Goal: Task Accomplishment & Management: Manage account settings

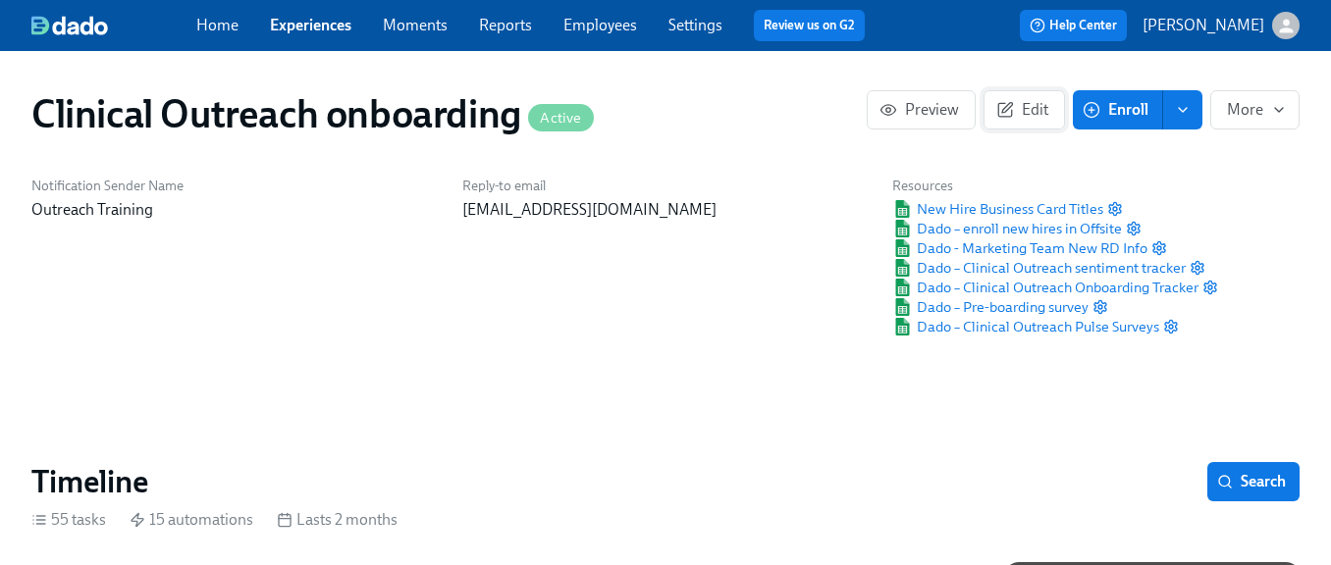
click at [1031, 102] on span "Edit" at bounding box center [1024, 110] width 48 height 20
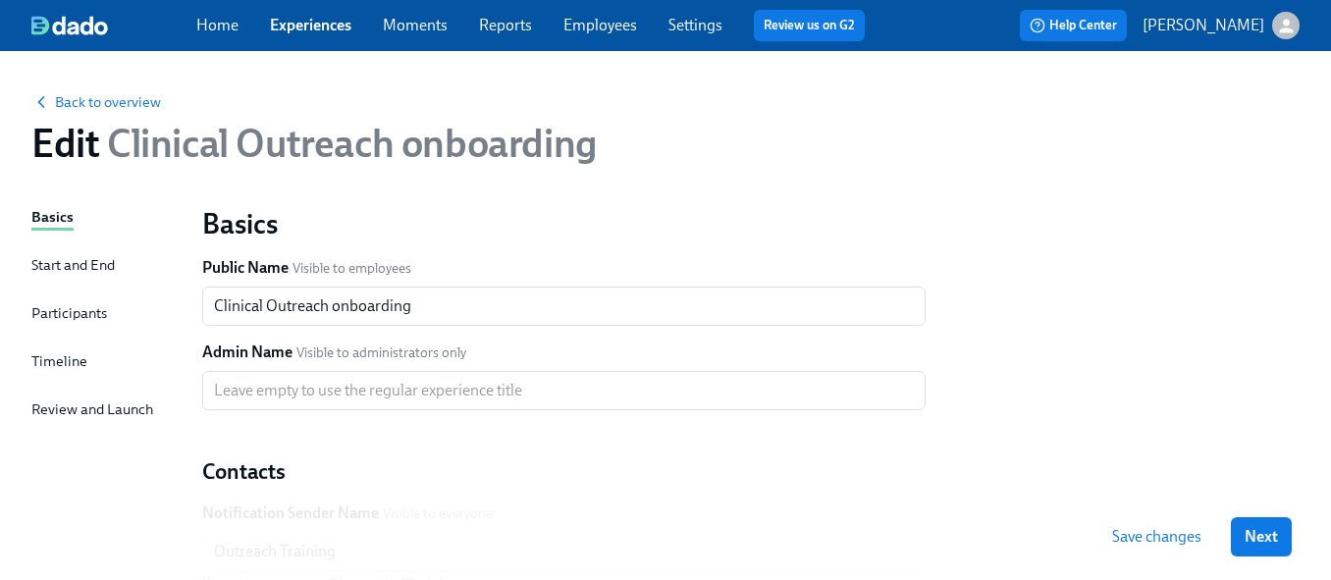
click at [68, 364] on div "Timeline" at bounding box center [59, 361] width 56 height 22
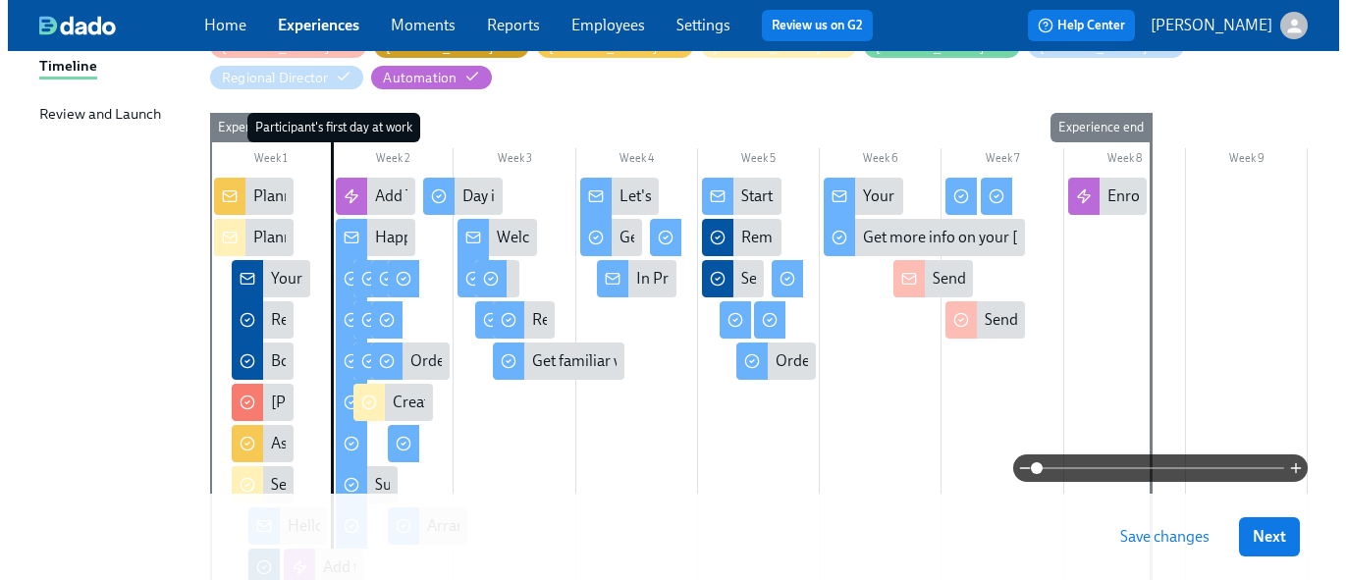
scroll to position [305, 0]
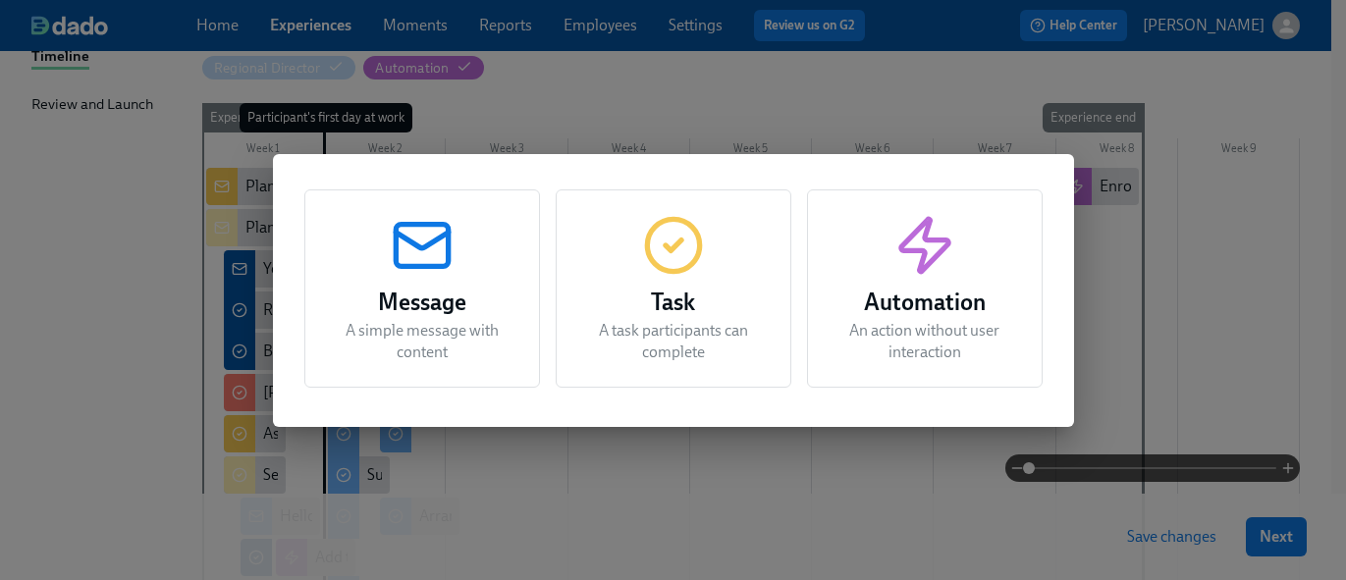
click at [444, 255] on icon "button" at bounding box center [422, 245] width 63 height 63
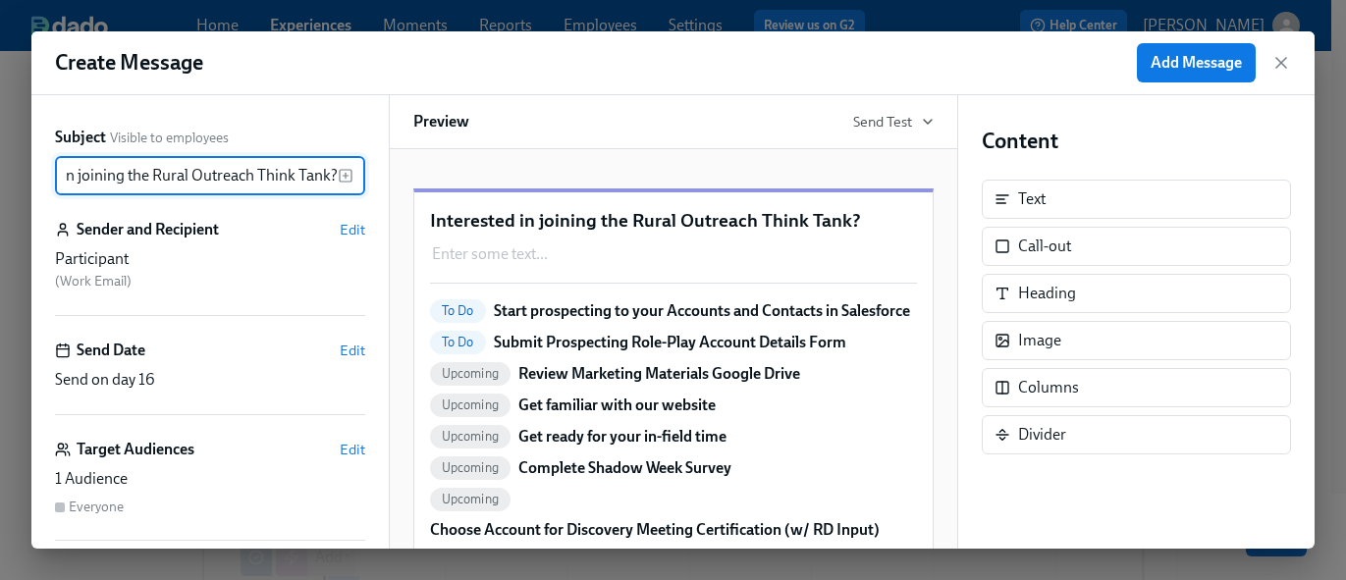
scroll to position [0, 89]
type input "Interested in joining the Rural Outreach Think Tank?"
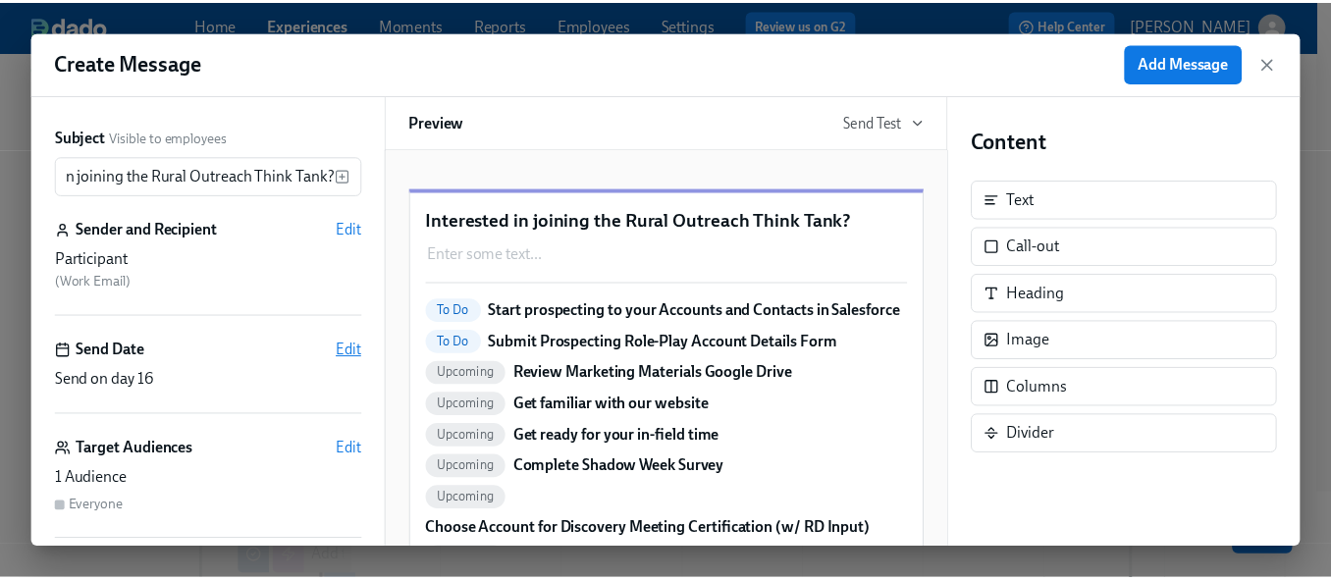
scroll to position [0, 0]
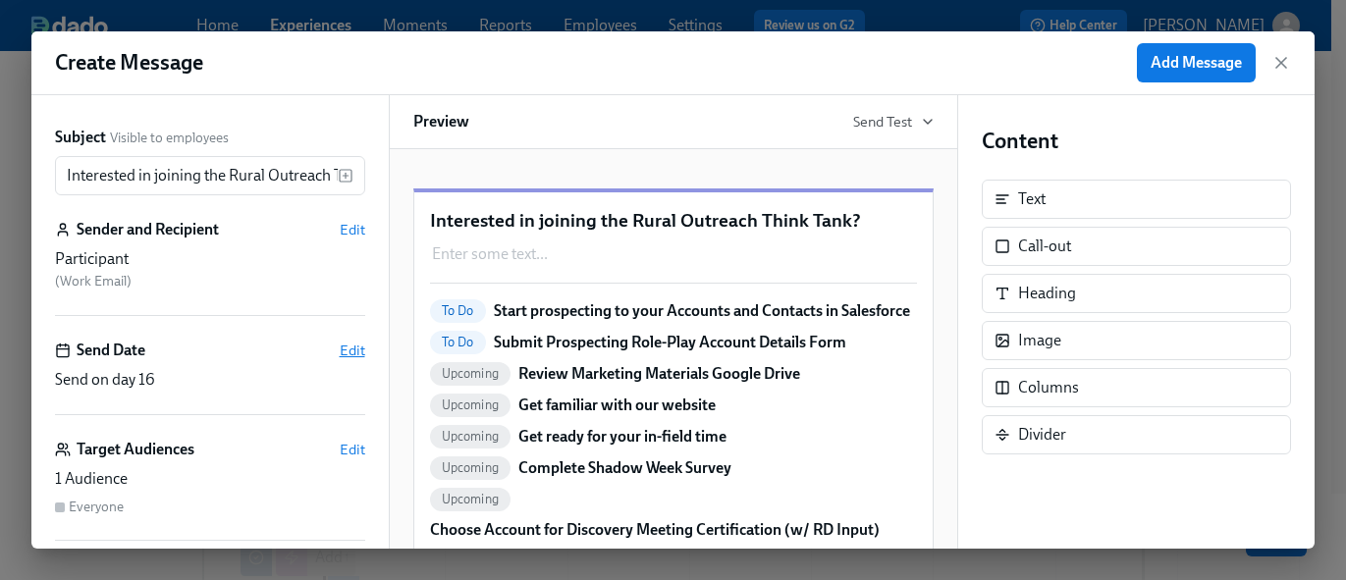
click at [340, 342] on span "Edit" at bounding box center [353, 351] width 26 height 20
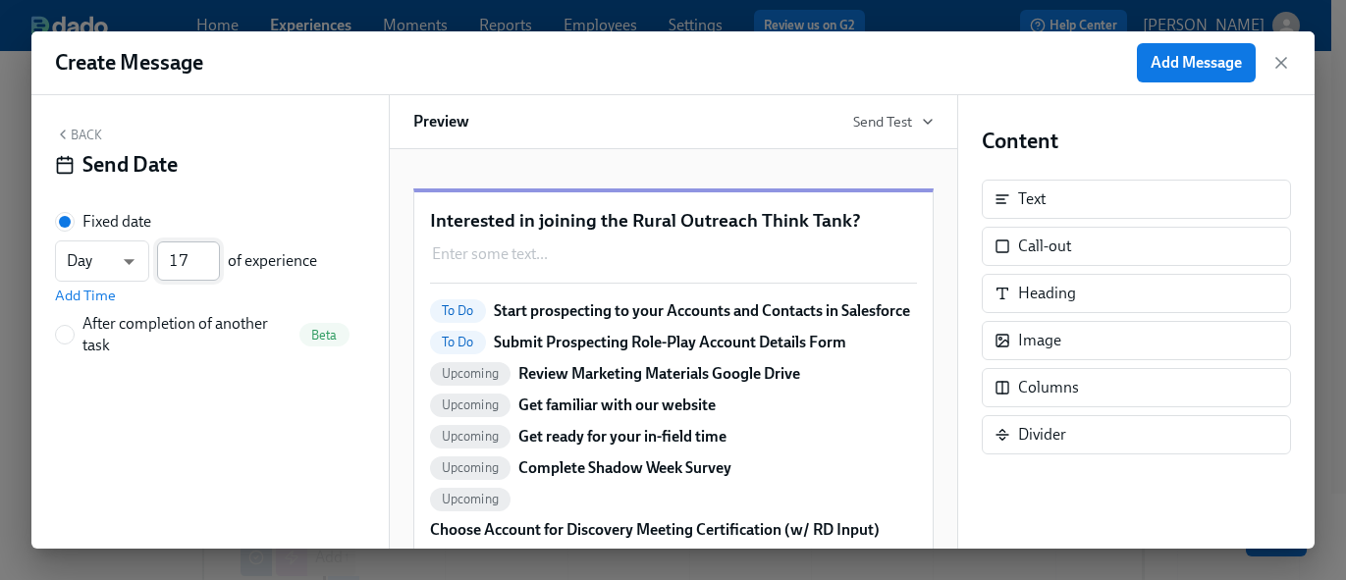
click at [208, 255] on input "17" at bounding box center [188, 260] width 63 height 39
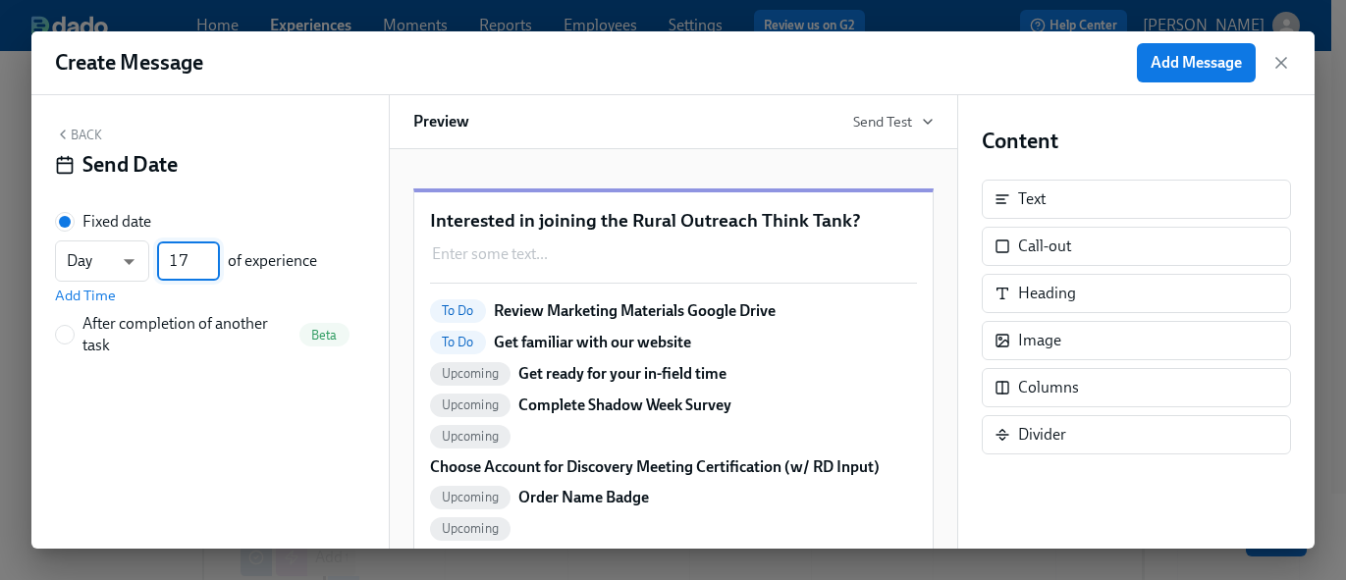
click at [213, 275] on input "17" at bounding box center [188, 260] width 63 height 39
click at [213, 269] on input "16" at bounding box center [188, 260] width 63 height 39
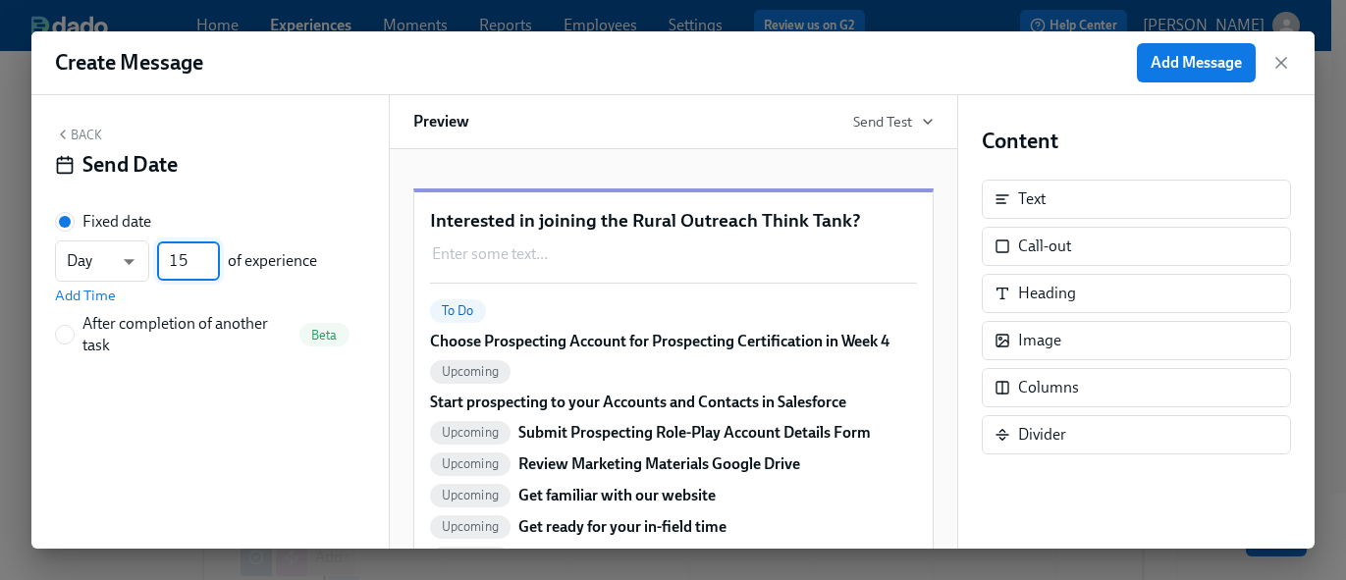
click at [213, 269] on input "15" at bounding box center [188, 260] width 63 height 39
click at [213, 269] on input "14" at bounding box center [188, 260] width 63 height 39
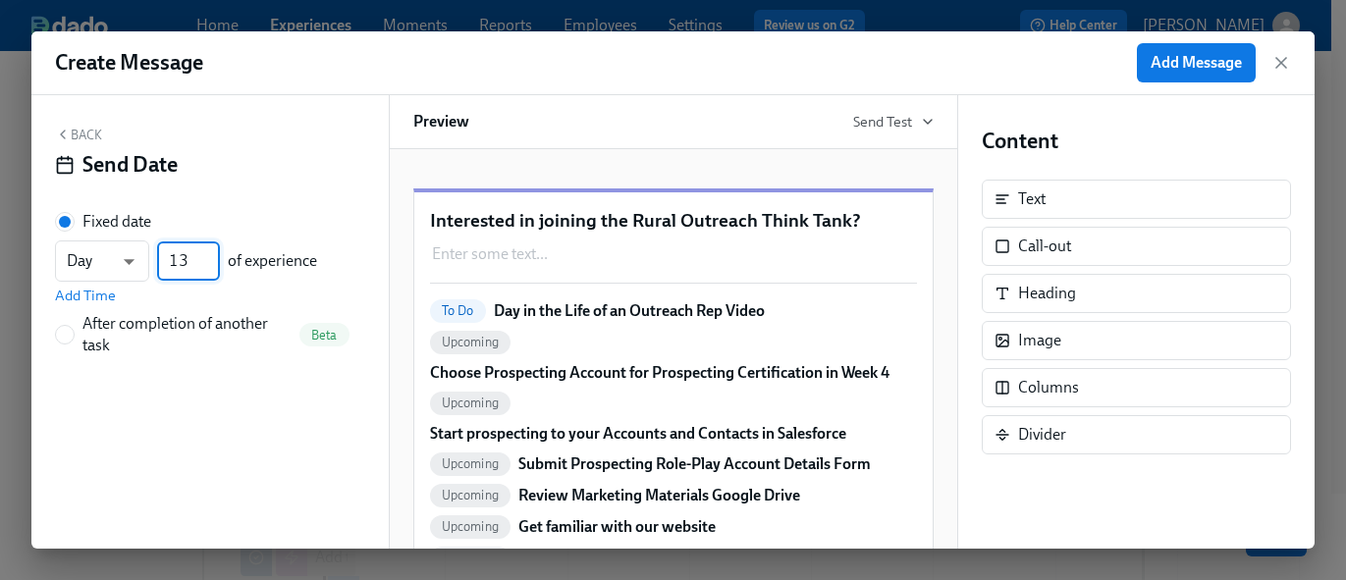
type input "13"
click at [213, 269] on input "13" at bounding box center [188, 260] width 63 height 39
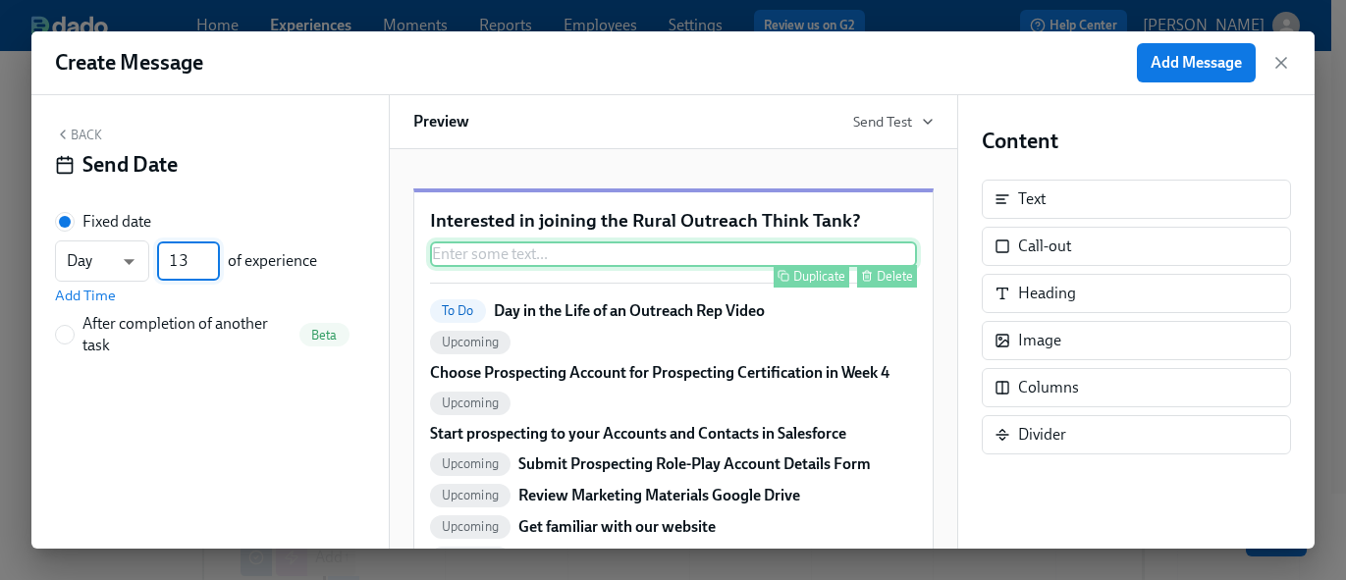
click at [700, 267] on div "Enter some text ... Duplicate Delete" at bounding box center [673, 254] width 487 height 26
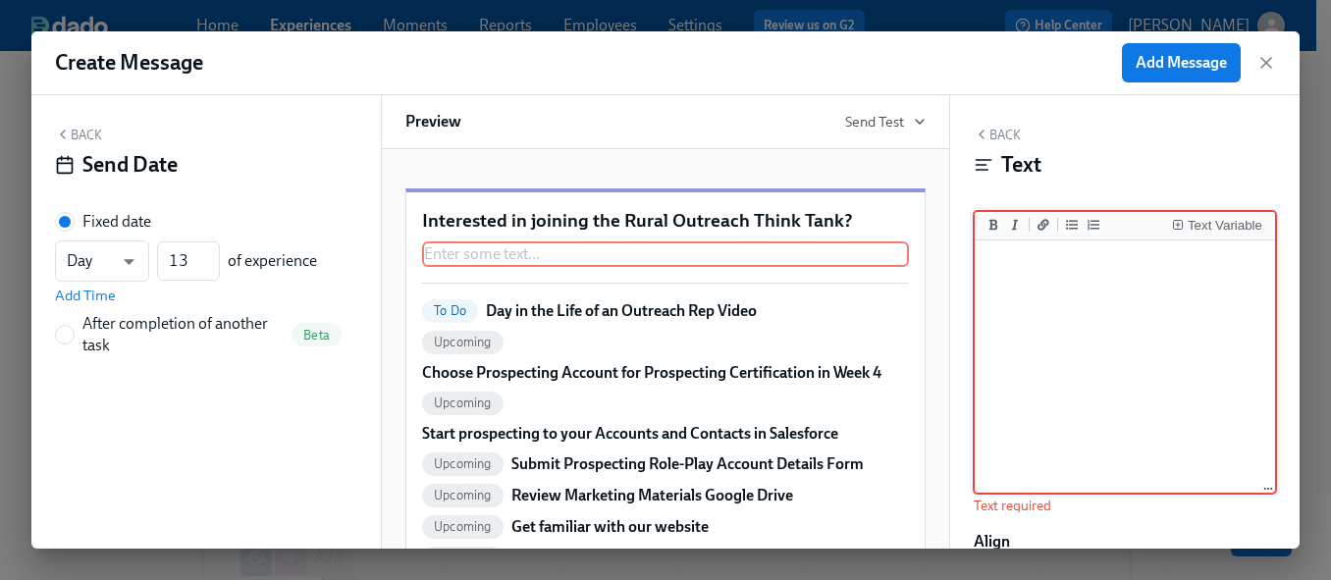
paste textarea "The Rural Outreach Think Tank call is centered on creating space for outreach t…"
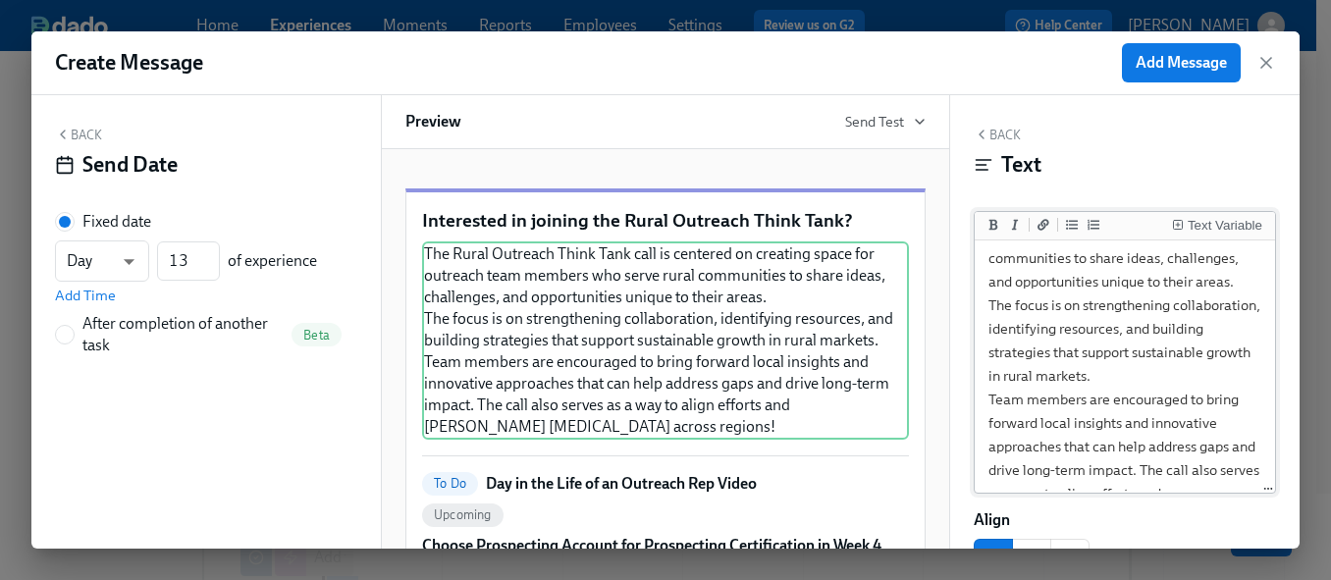
scroll to position [78, 0]
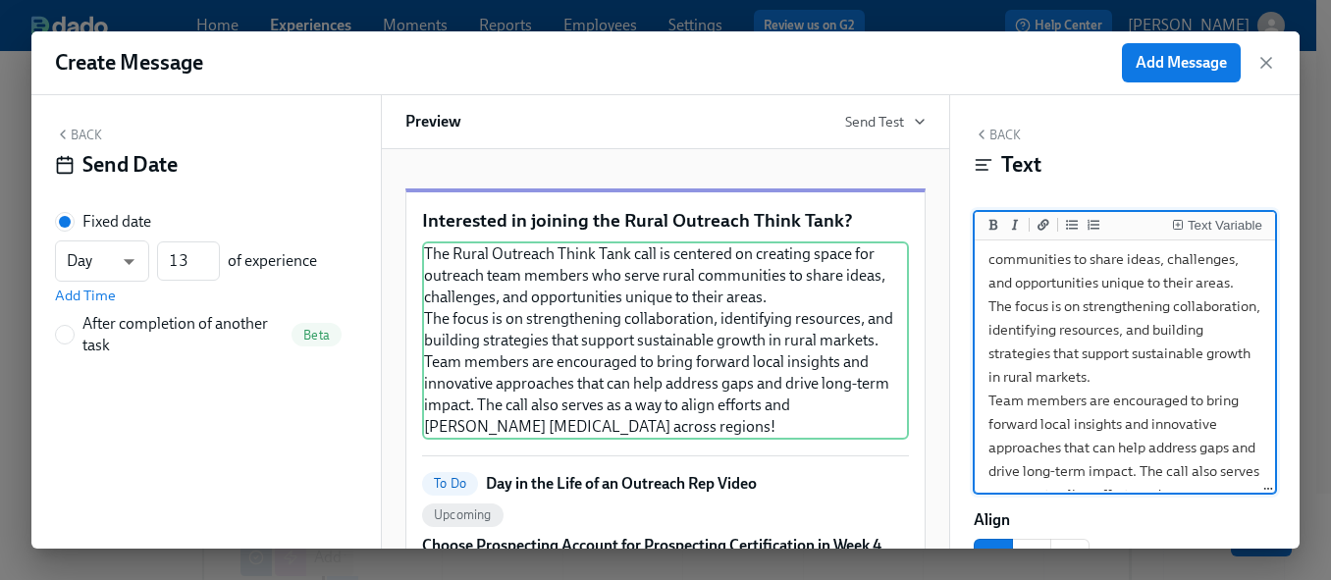
click at [1124, 304] on textarea "The Rural Outreach Think Tank call is centered on creating space for outreach t…" at bounding box center [1125, 365] width 292 height 397
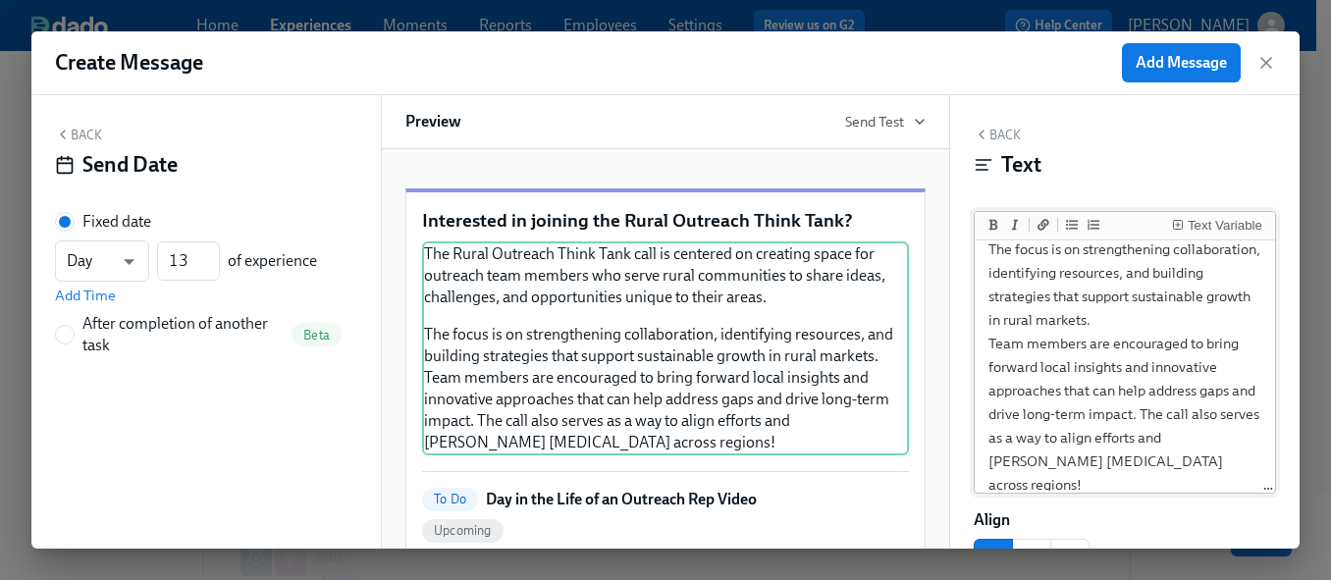
scroll to position [197, 0]
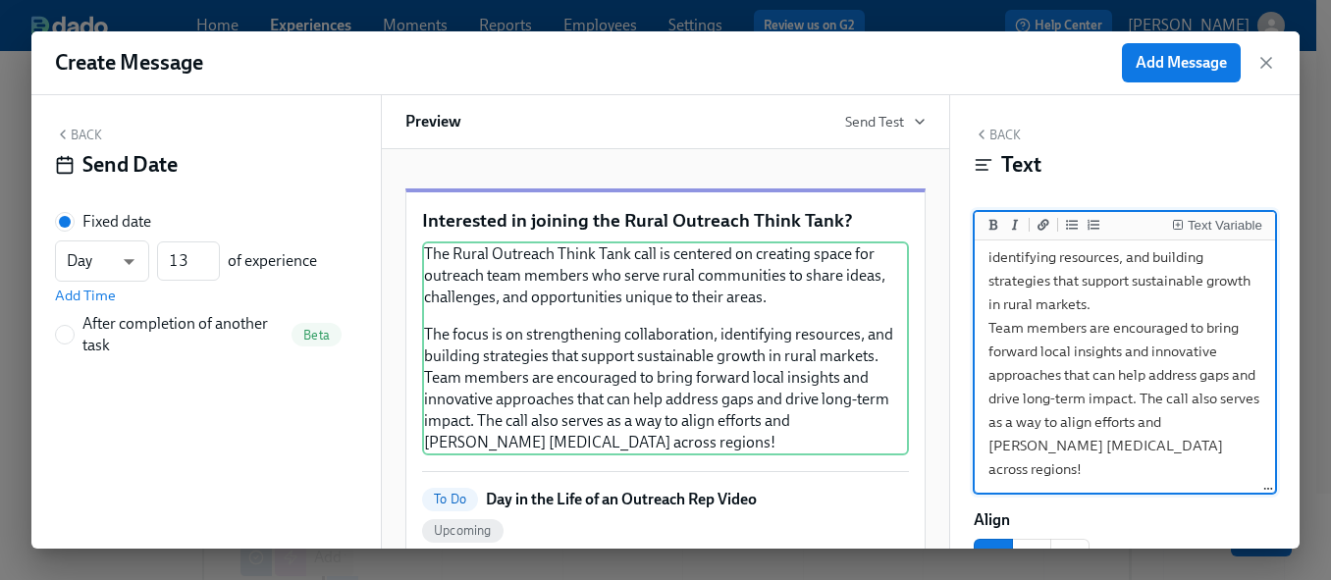
click at [1147, 472] on textarea "The Rural Outreach Think Tank call is centered on creating space for outreach t…" at bounding box center [1125, 281] width 292 height 420
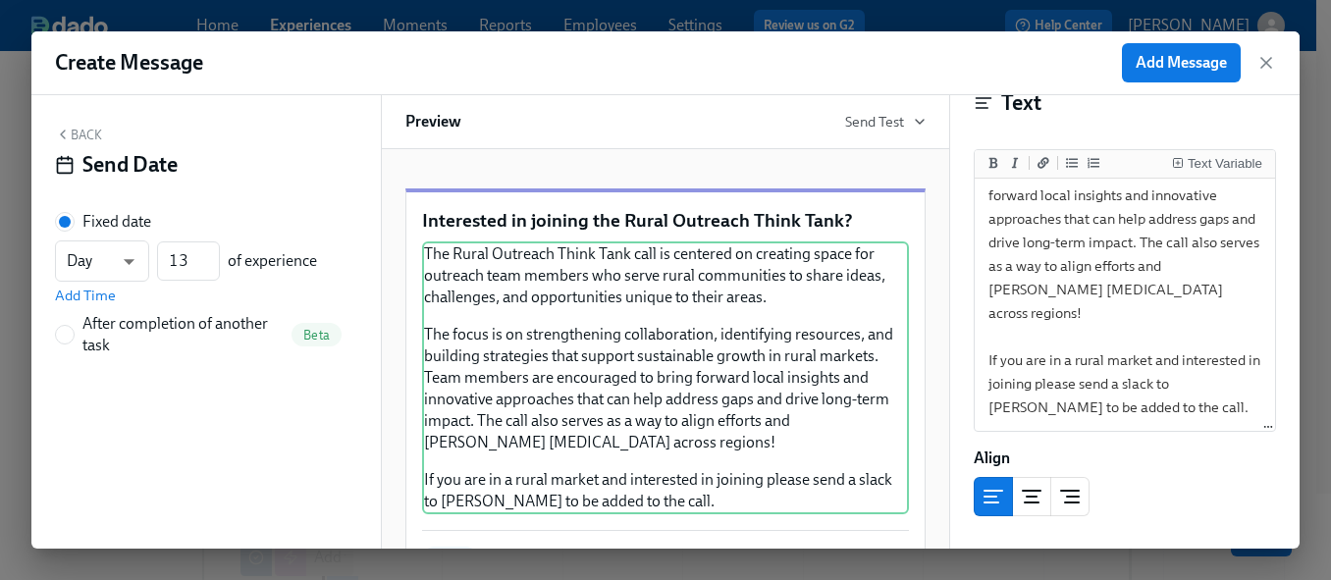
scroll to position [77, 0]
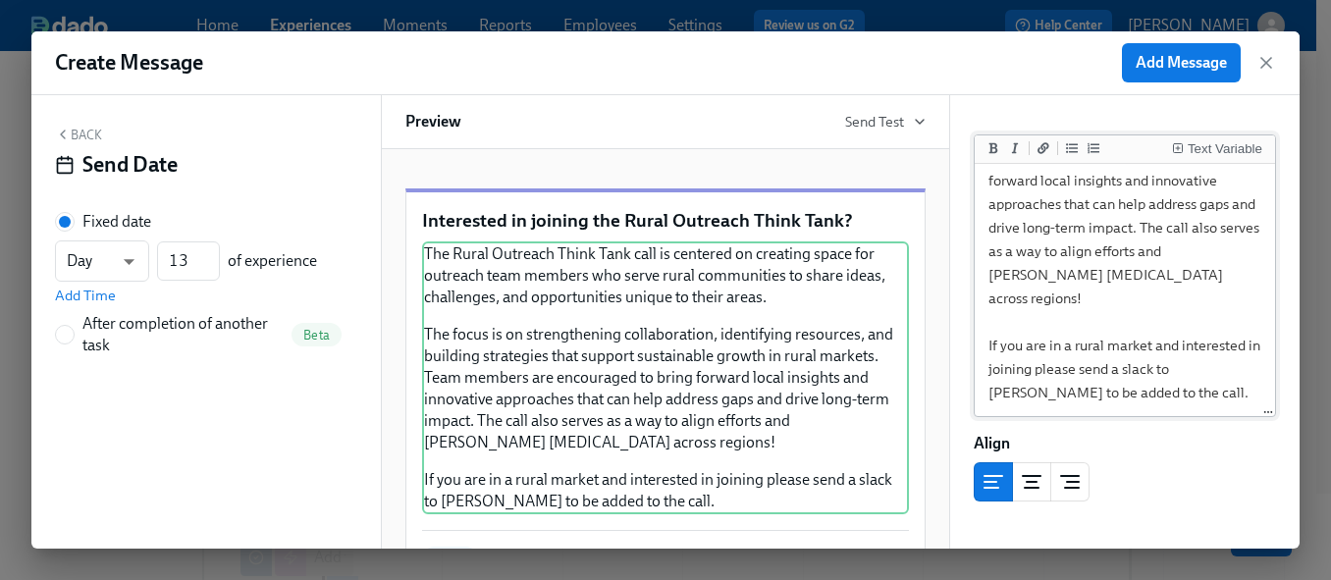
click at [1080, 398] on textarea "The Rural Outreach Think Tank call is centered on creating space for outreach t…" at bounding box center [1125, 157] width 292 height 514
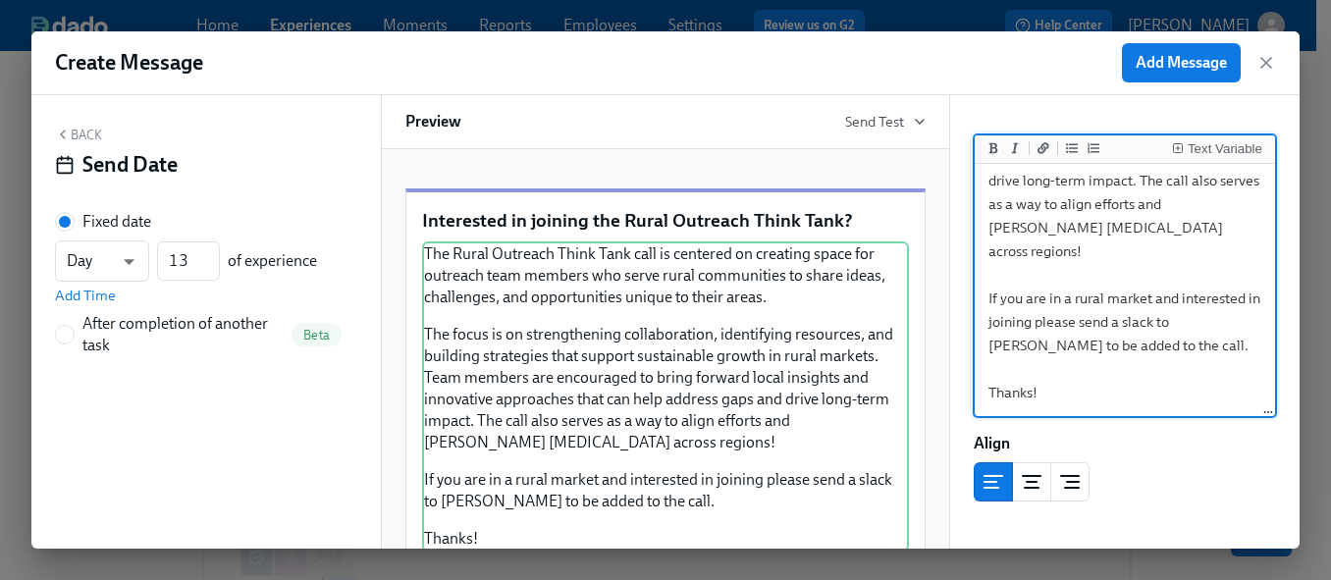
scroll to position [0, 0]
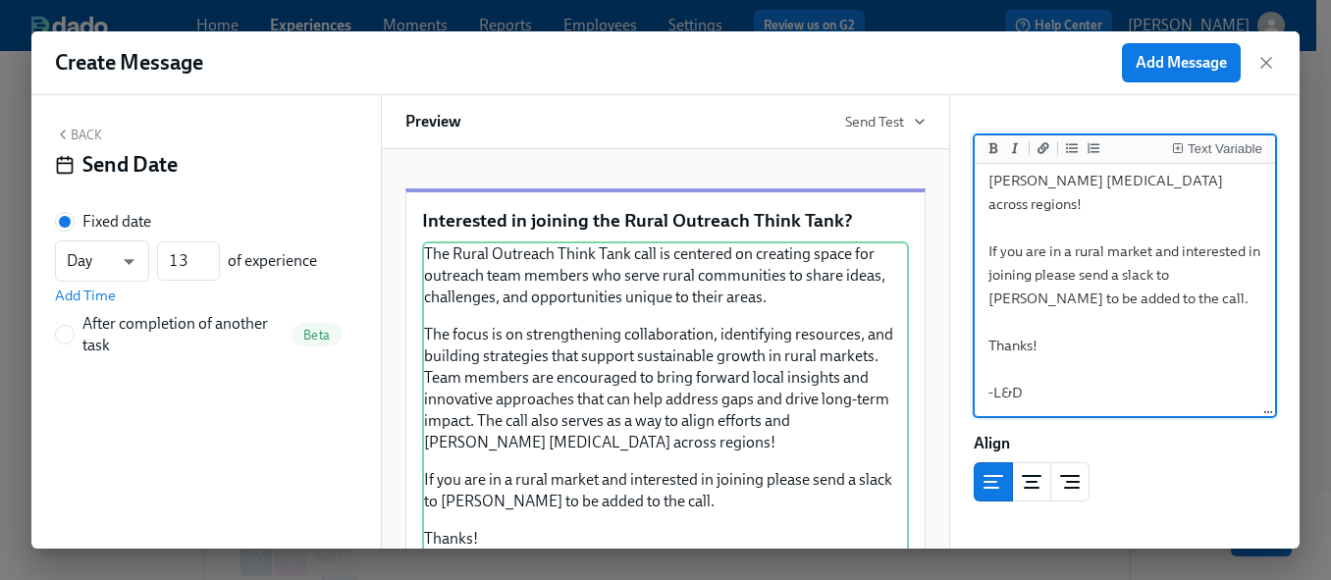
type textarea "The Rural Outreach Think Tank call is centered on creating space for outreach t…"
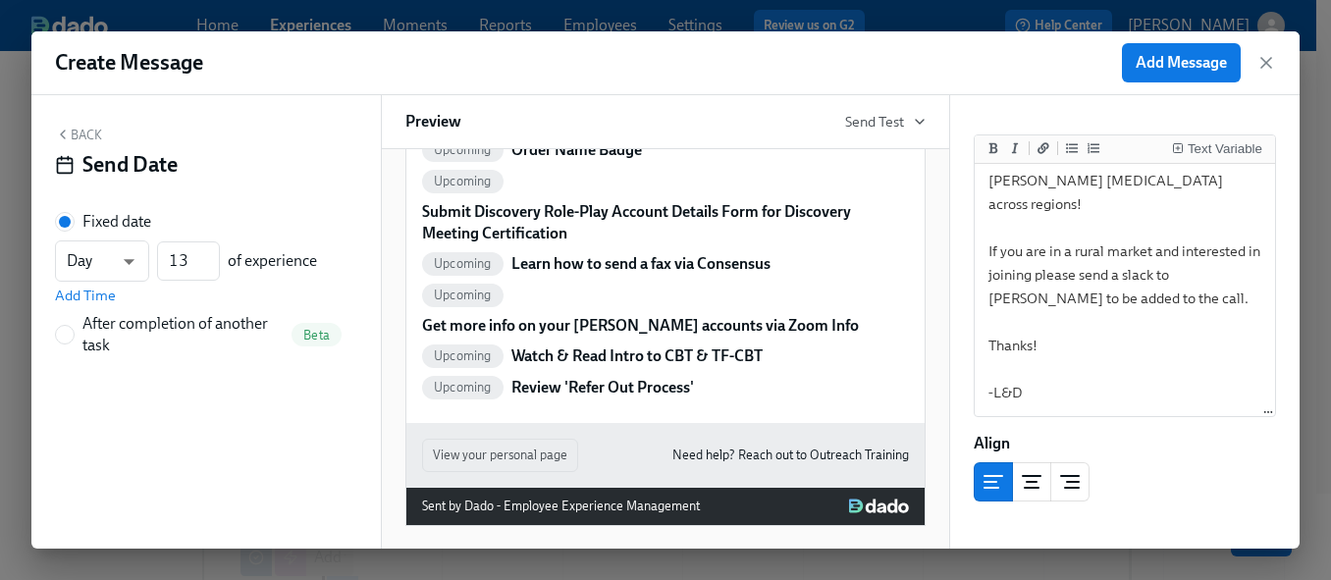
scroll to position [859, 0]
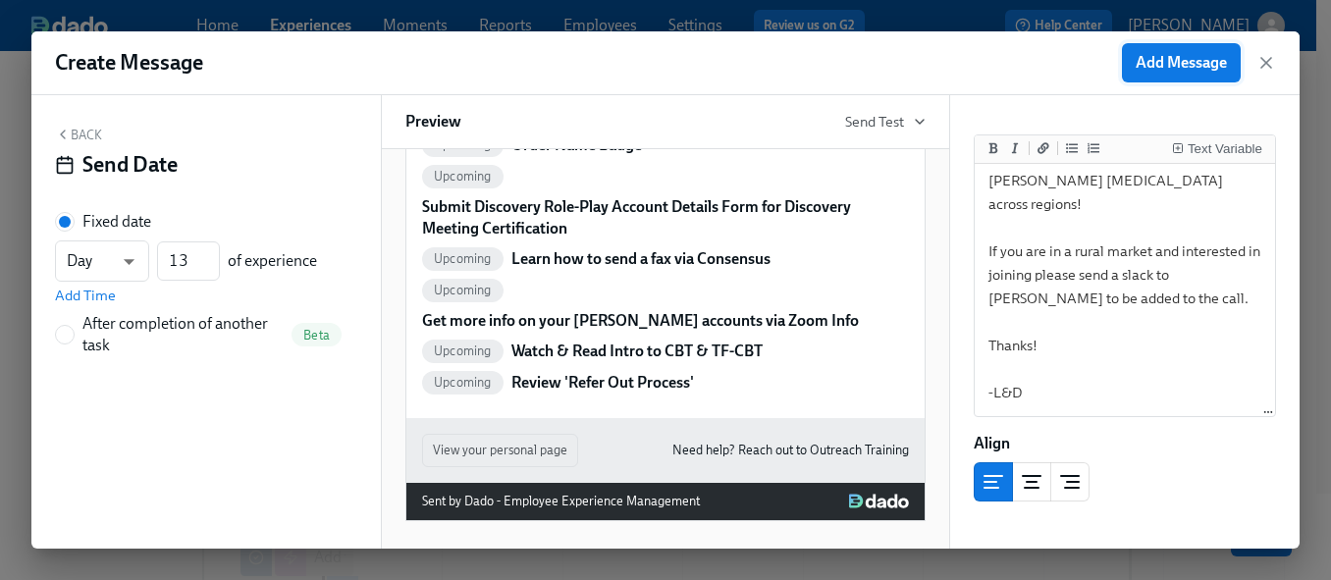
click at [1196, 62] on span "Add Message" at bounding box center [1181, 63] width 91 height 20
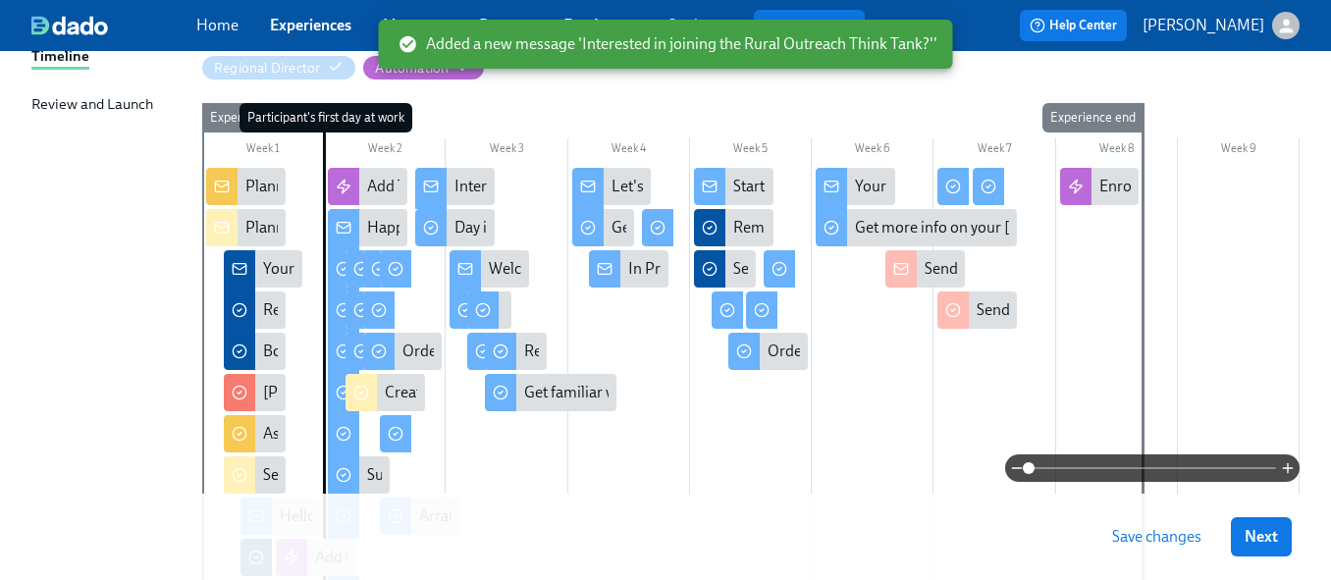
click at [1152, 542] on span "Save changes" at bounding box center [1156, 537] width 89 height 20
